Goal: Check status

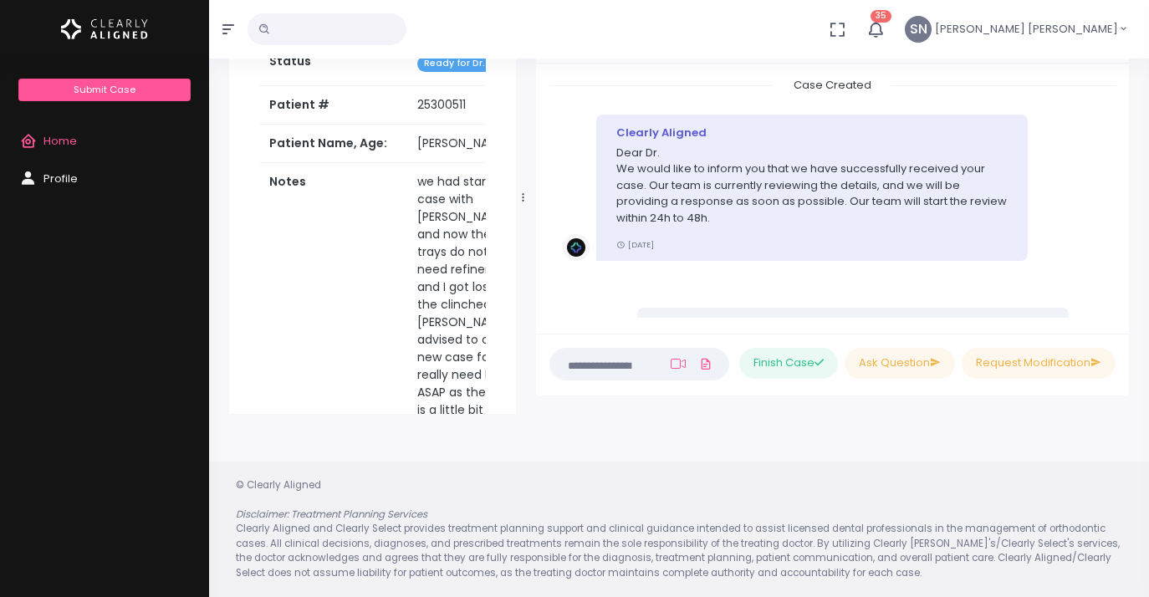
scroll to position [828, 0]
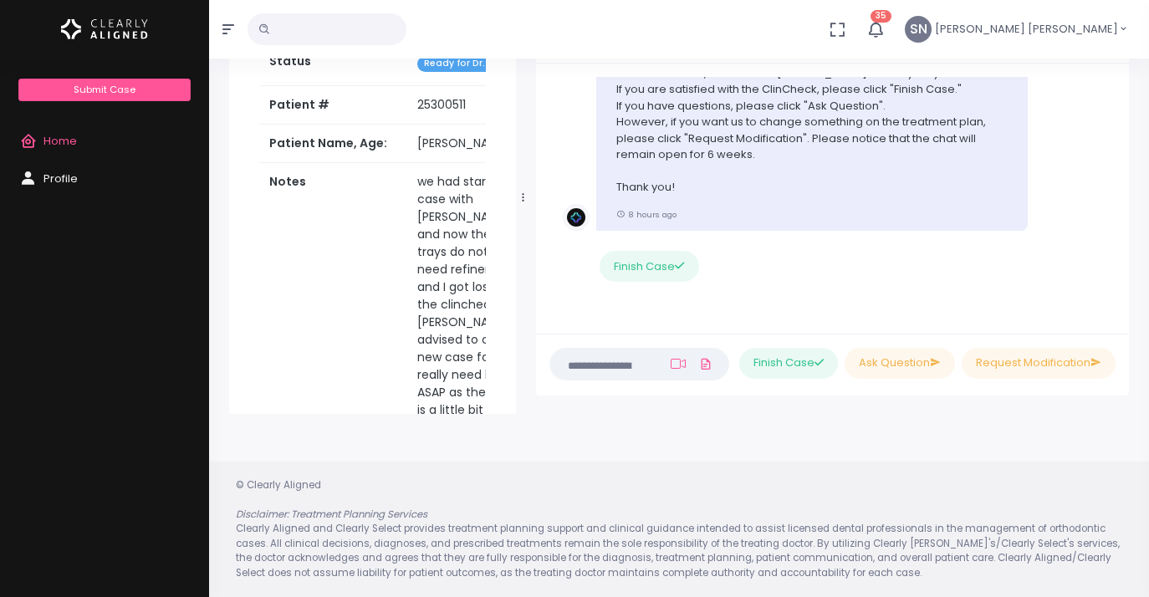
click at [71, 138] on span "Home" at bounding box center [59, 141] width 33 height 16
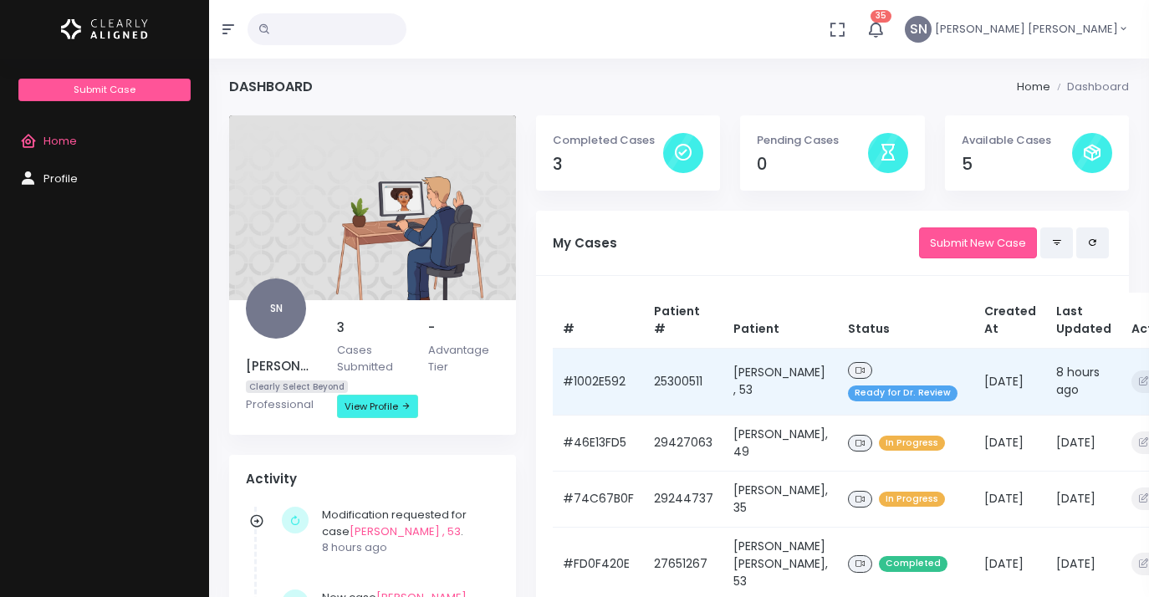
click at [858, 393] on span "Ready for Dr. Review" at bounding box center [903, 393] width 110 height 16
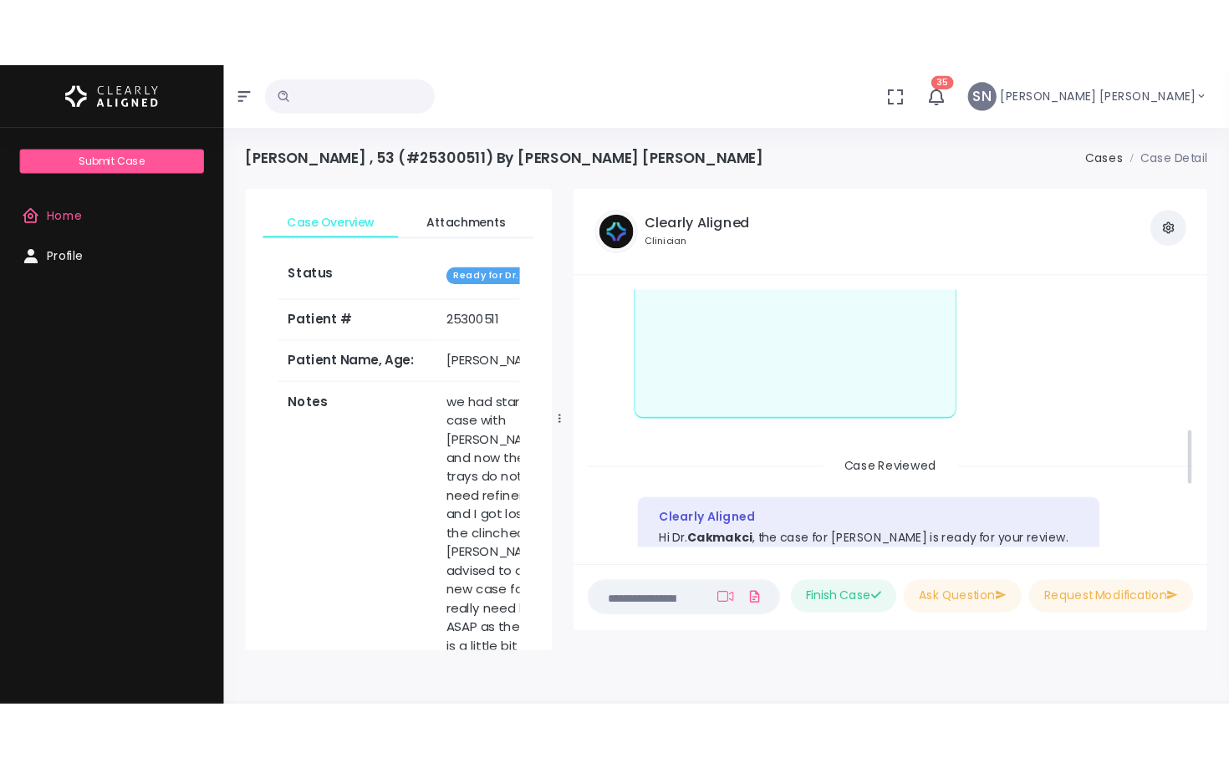
scroll to position [569, 0]
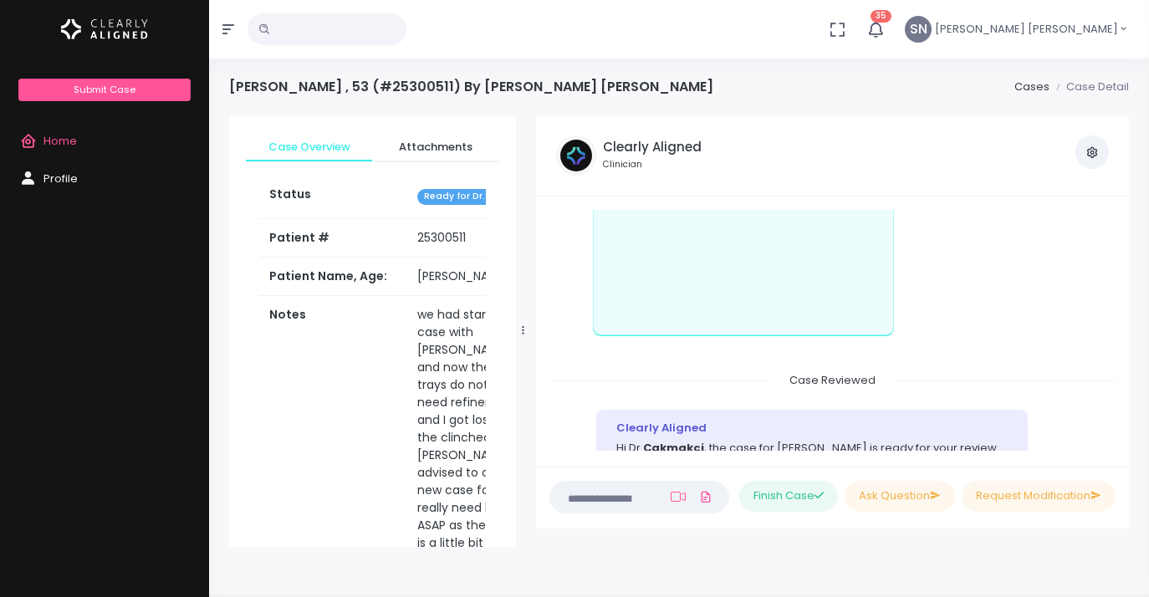
click at [895, 170] on div "View Case Attachments View my Profile" at bounding box center [927, 155] width 382 height 40
click at [64, 136] on span "Home" at bounding box center [59, 141] width 33 height 16
